Goal: Check status: Check status

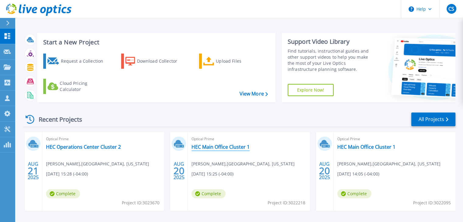
click at [207, 145] on link "HEC Main Office Cluster 1" at bounding box center [220, 147] width 58 height 6
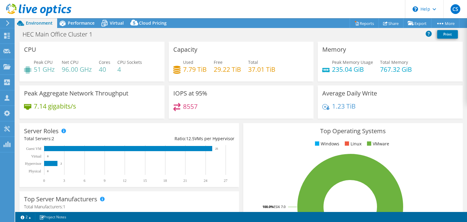
select select "USD"
click at [76, 23] on span "Performance" at bounding box center [81, 23] width 27 height 6
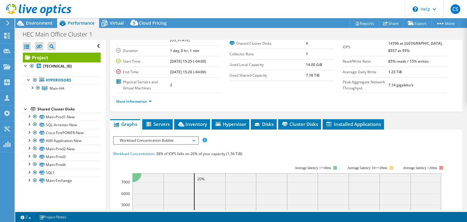
scroll to position [50, 0]
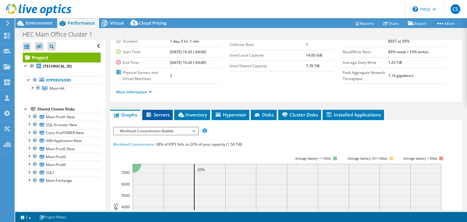
click at [157, 118] on span "Servers" at bounding box center [157, 115] width 24 height 6
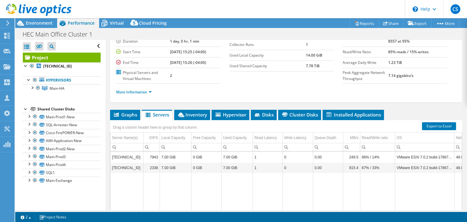
scroll to position [101, 0]
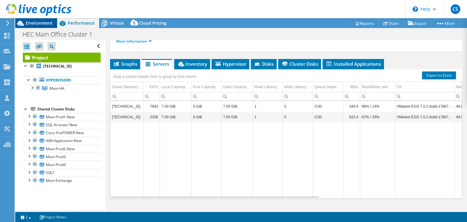
click at [36, 25] on span "Environment" at bounding box center [39, 23] width 27 height 6
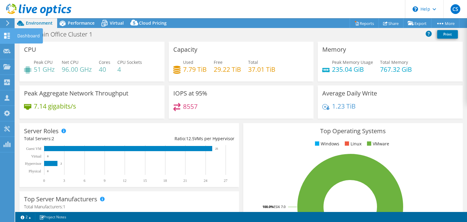
click at [3, 36] on icon at bounding box center [6, 36] width 7 height 6
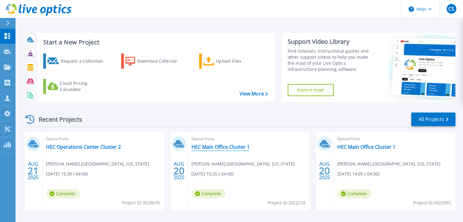
click at [222, 145] on link "HEC Main Office Cluster 1" at bounding box center [220, 147] width 58 height 6
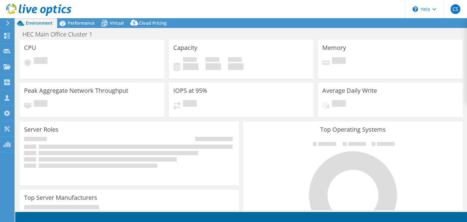
select select "USD"
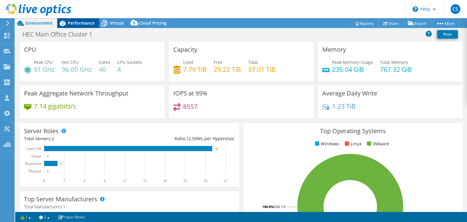
click at [81, 26] on div "Performance" at bounding box center [78, 23] width 42 height 10
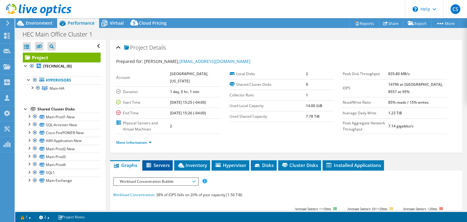
click at [157, 168] on span "Servers" at bounding box center [157, 165] width 24 height 6
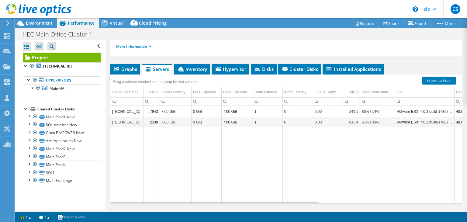
scroll to position [101, 0]
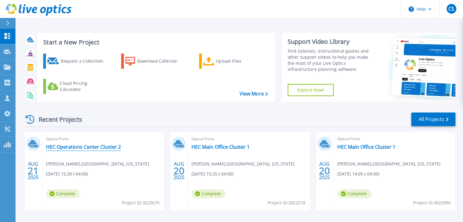
click at [70, 148] on link "HEC Operations Center Cluster 2" at bounding box center [83, 147] width 75 height 6
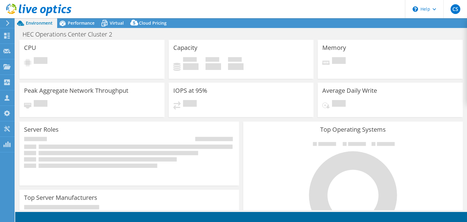
select select "USD"
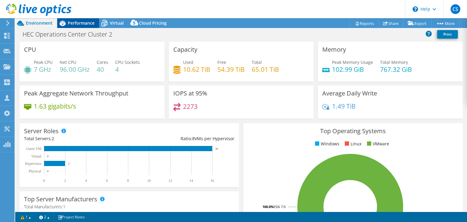
click at [80, 20] on span "Performance" at bounding box center [81, 23] width 27 height 6
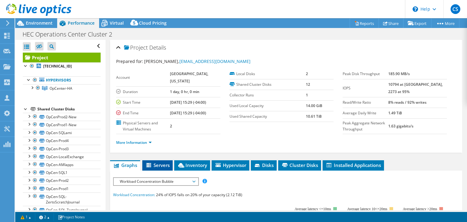
click at [159, 168] on span "Servers" at bounding box center [157, 165] width 24 height 6
